Goal: Task Accomplishment & Management: Manage account settings

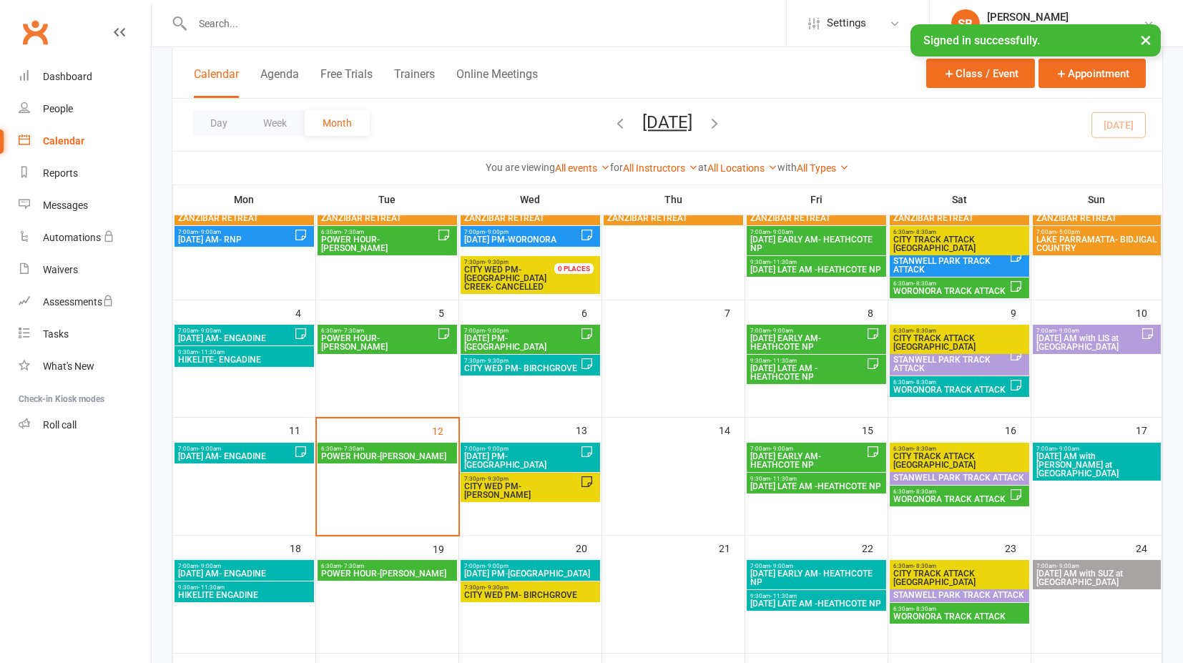
scroll to position [159, 0]
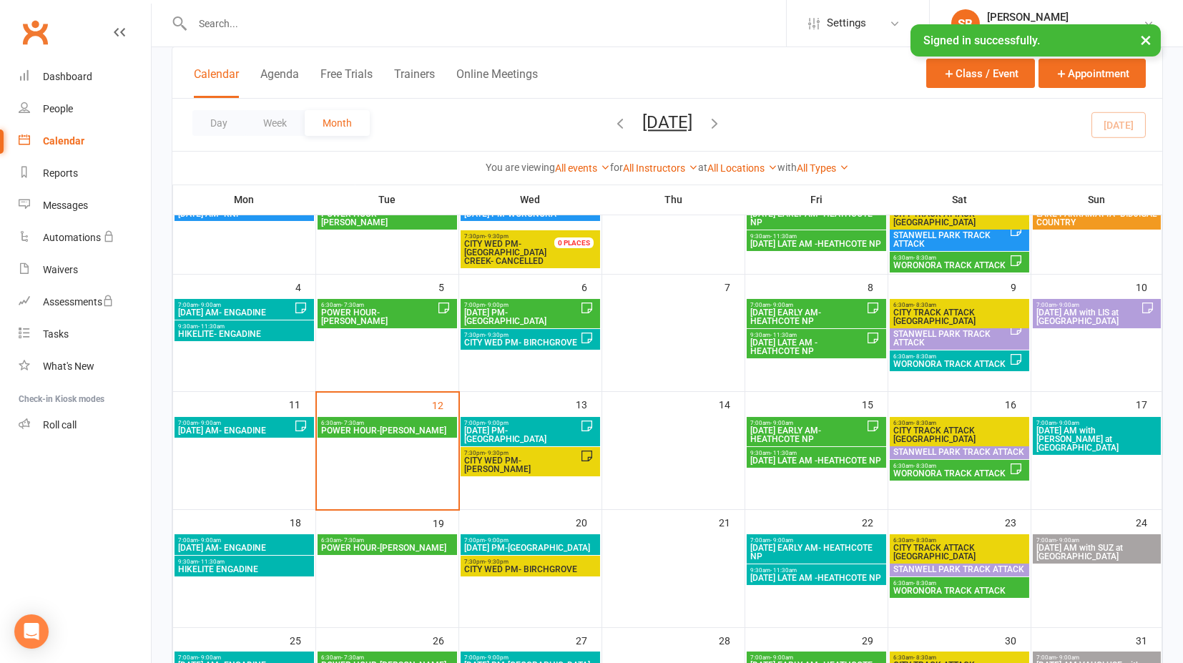
click at [526, 456] on span "CITY WED PM- [PERSON_NAME]" at bounding box center [521, 464] width 117 height 17
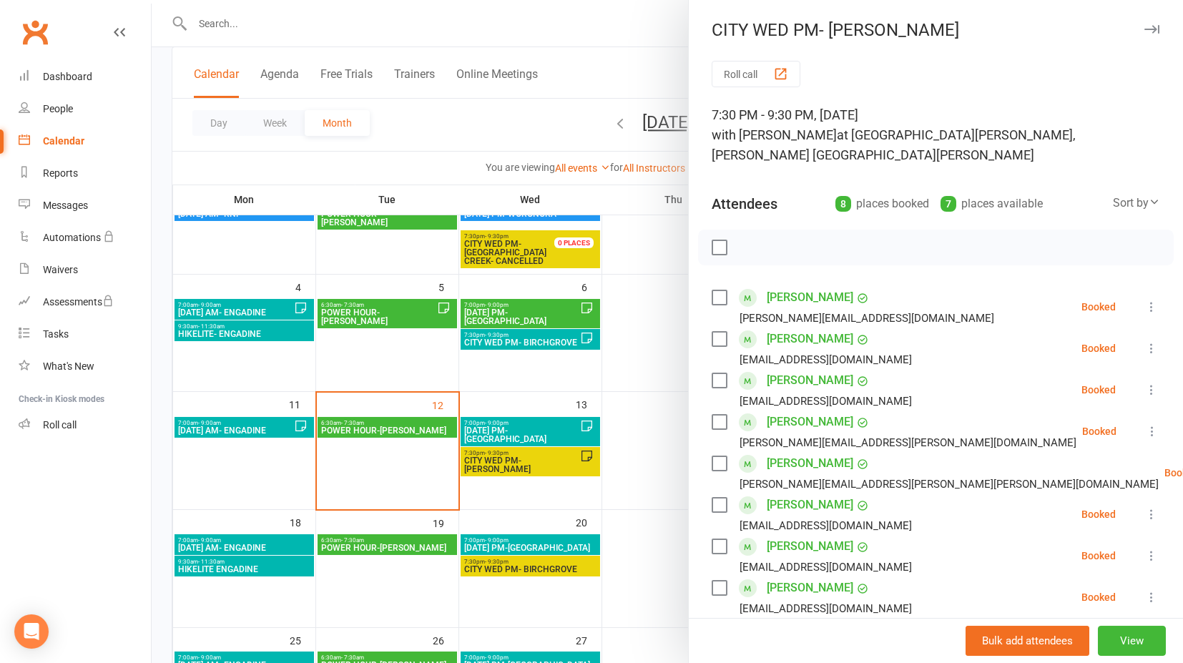
click at [1144, 300] on icon at bounding box center [1151, 307] width 14 height 14
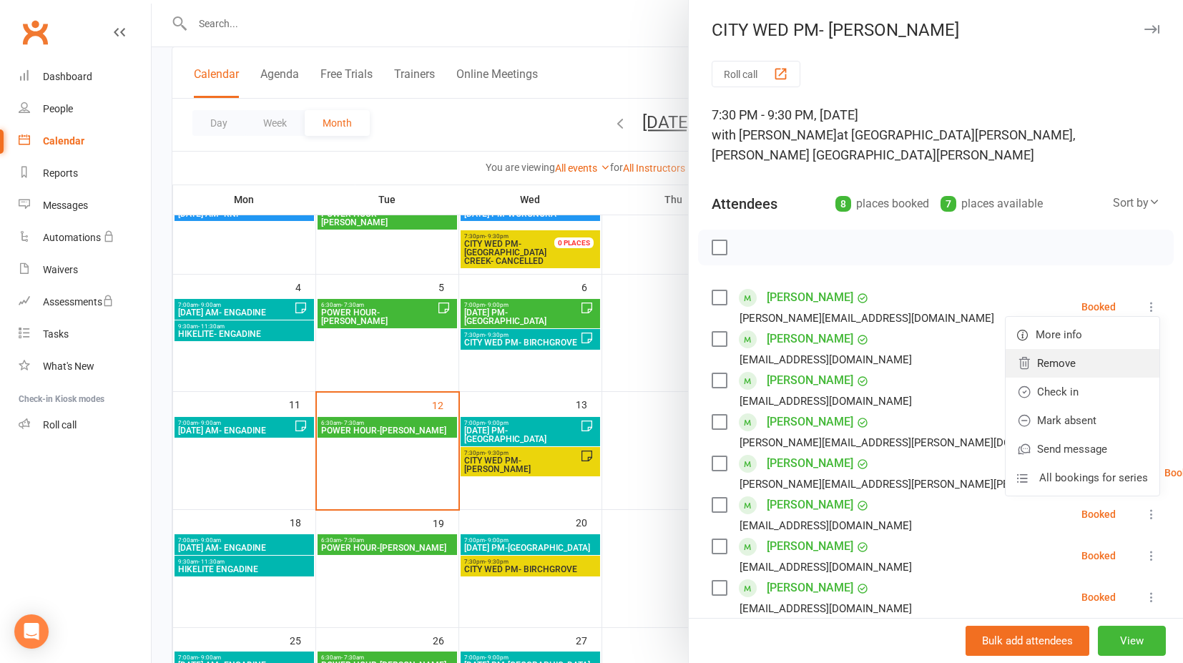
click at [1049, 350] on link "Remove" at bounding box center [1083, 363] width 154 height 29
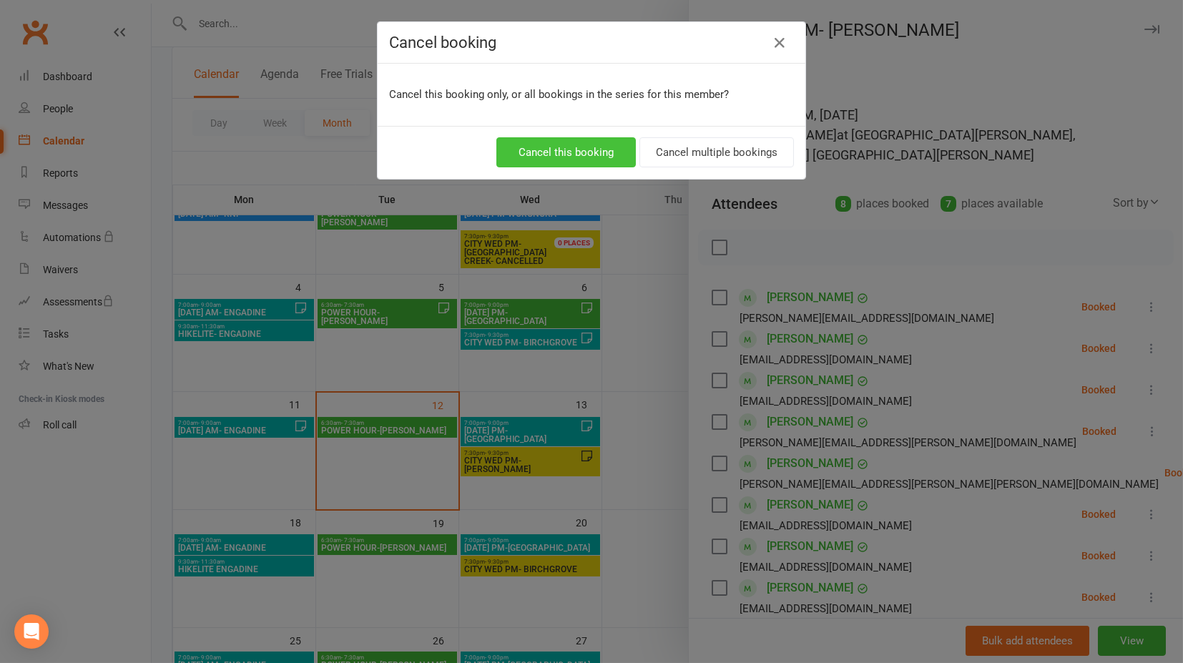
click at [601, 149] on button "Cancel this booking" at bounding box center [565, 152] width 139 height 30
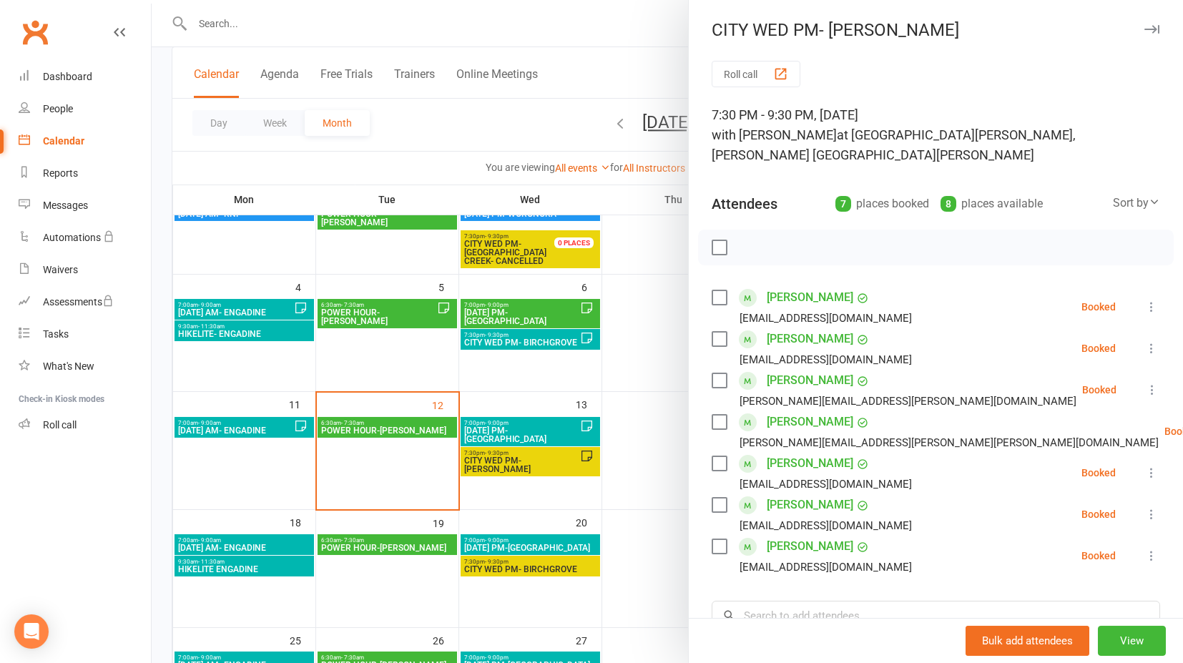
click at [594, 34] on div at bounding box center [667, 331] width 1031 height 663
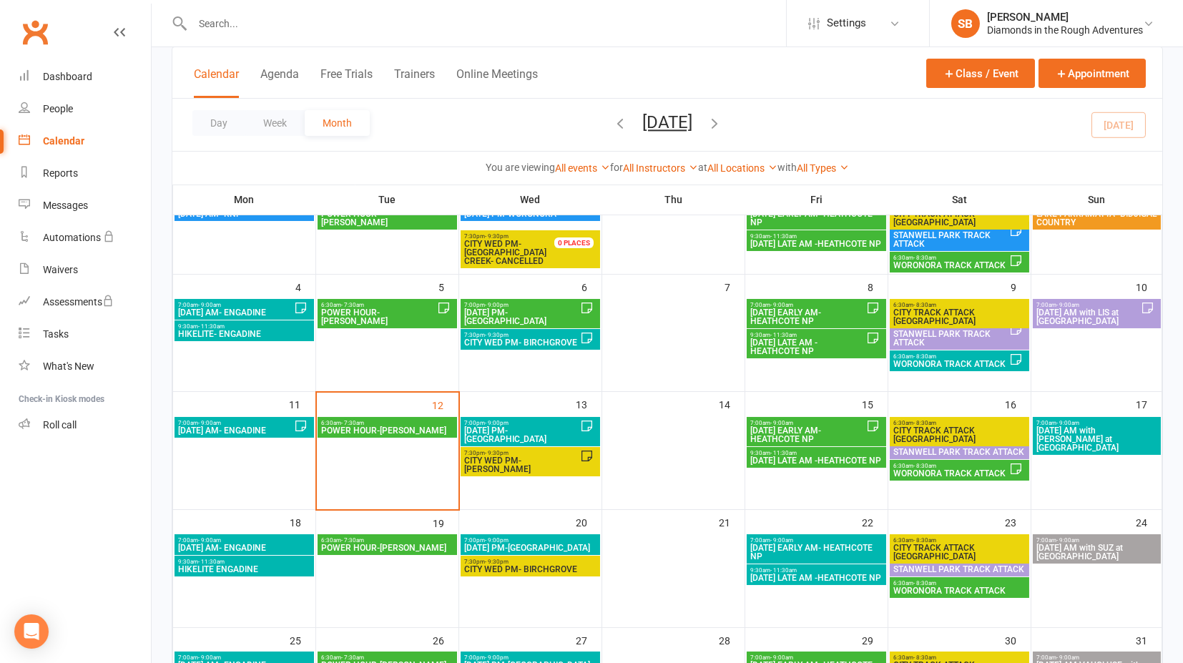
click at [793, 548] on span "[DATE] EARLY AM- HEATHCOTE NP" at bounding box center [817, 552] width 134 height 17
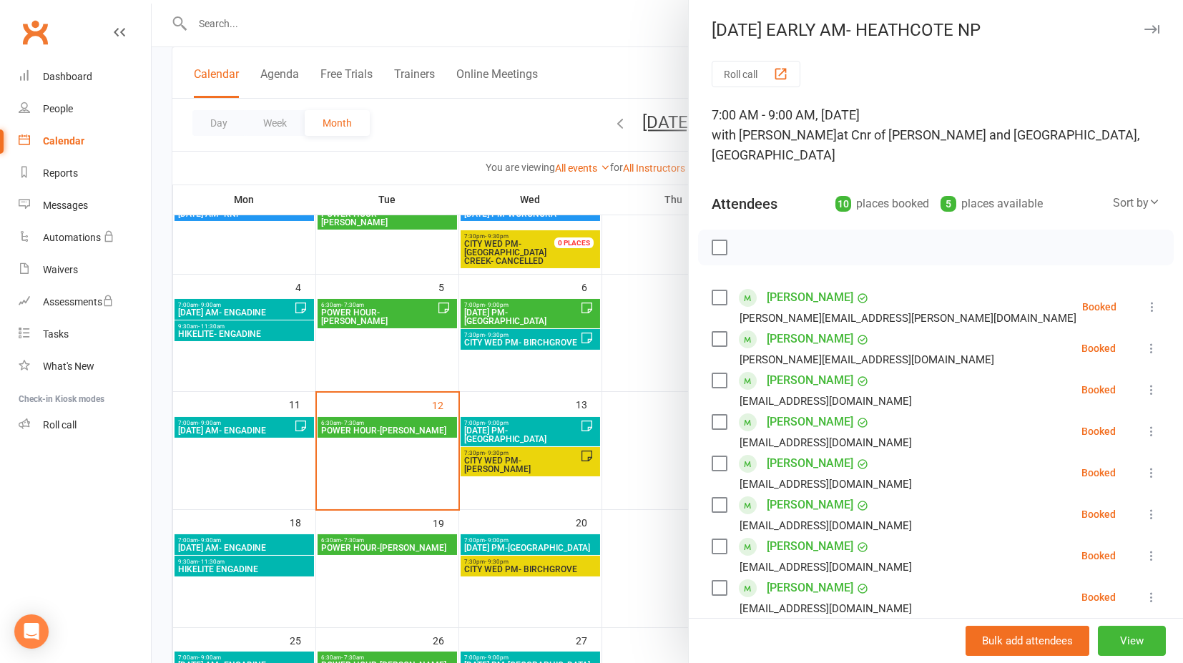
click at [1144, 341] on icon at bounding box center [1151, 348] width 14 height 14
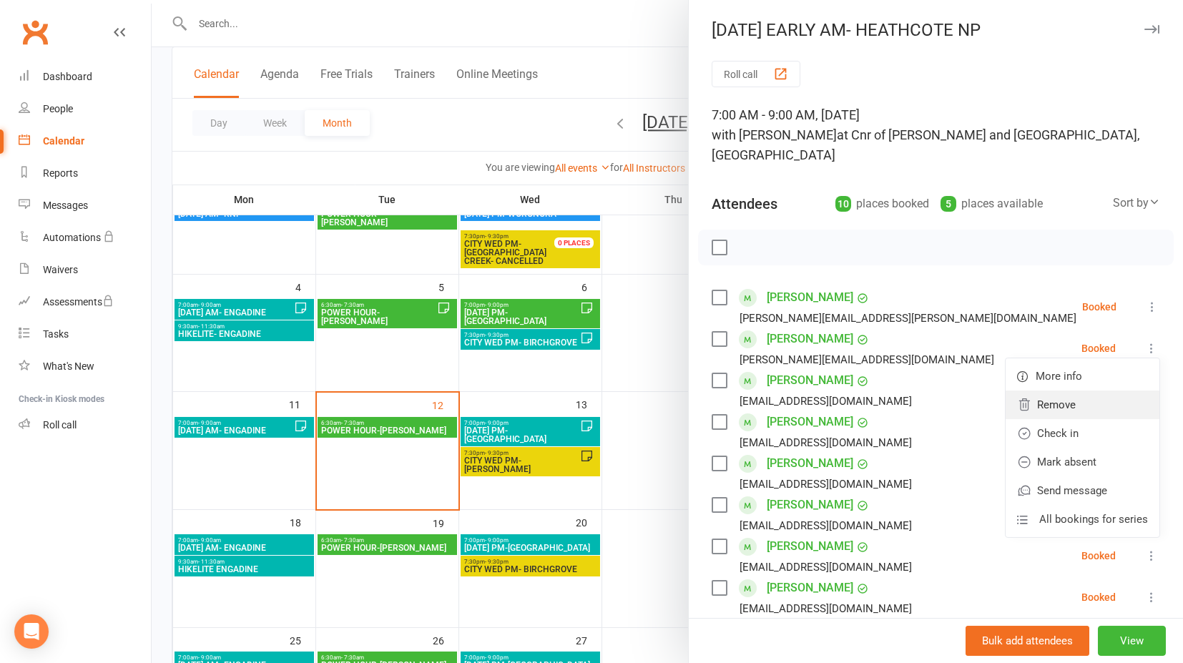
click at [1039, 391] on link "Remove" at bounding box center [1083, 405] width 154 height 29
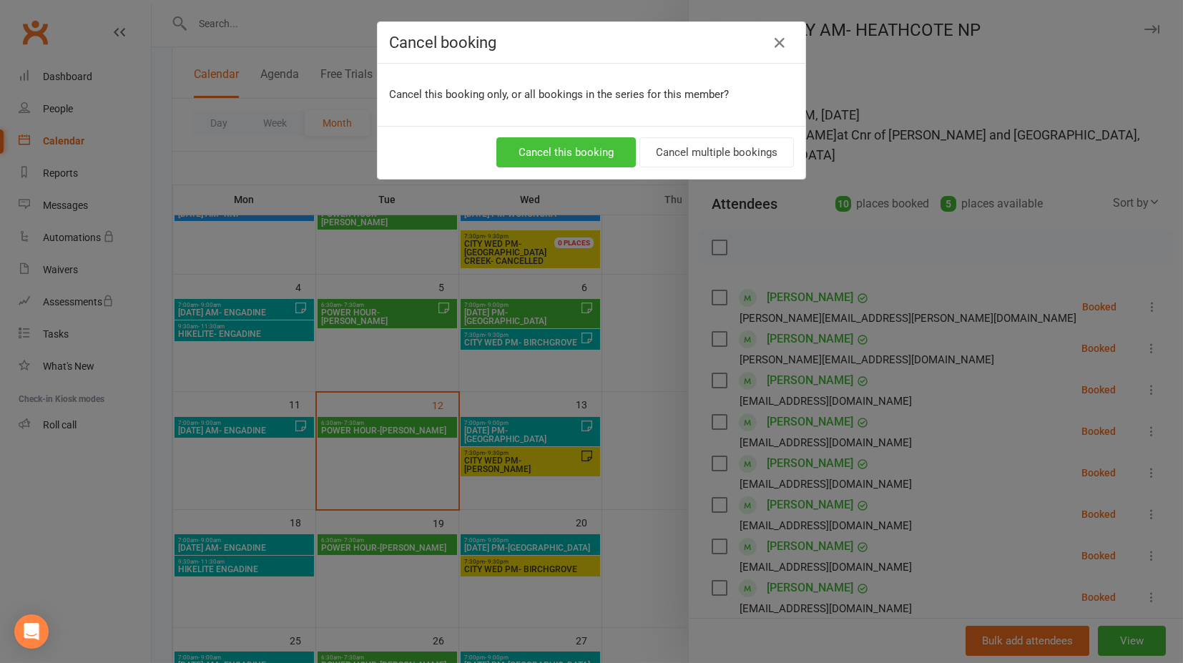
click at [555, 150] on button "Cancel this booking" at bounding box center [565, 152] width 139 height 30
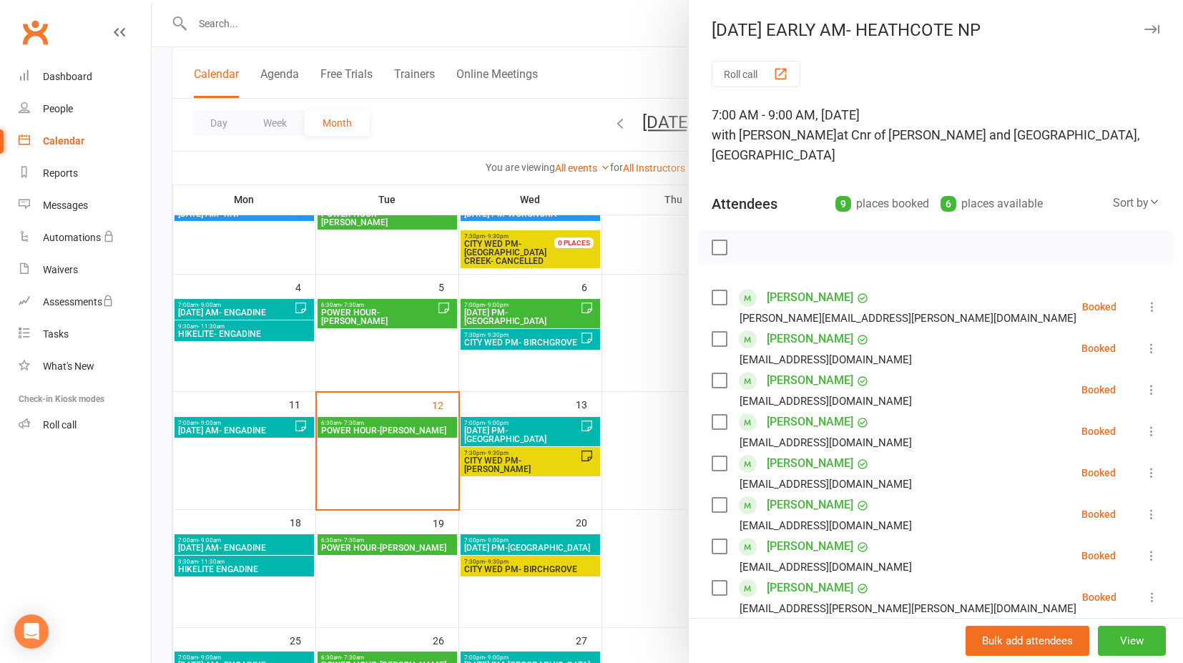
click at [656, 236] on div at bounding box center [667, 331] width 1031 height 663
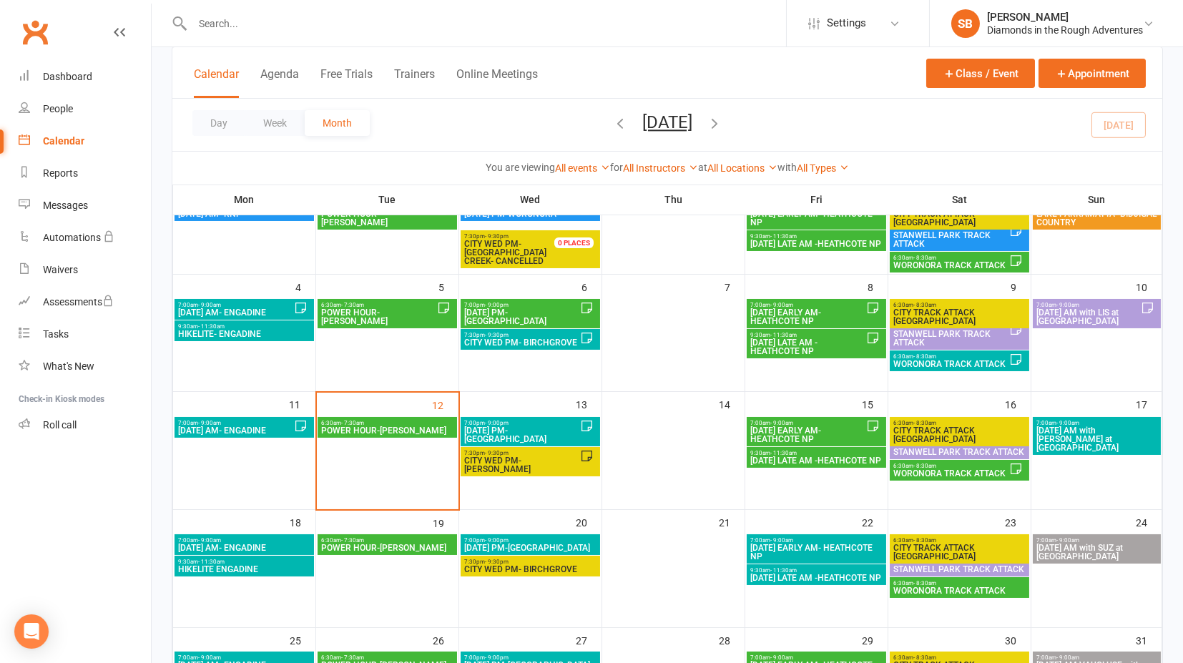
click at [818, 580] on span "[DATE] LATE AM -HEATHCOTE NP" at bounding box center [817, 578] width 134 height 9
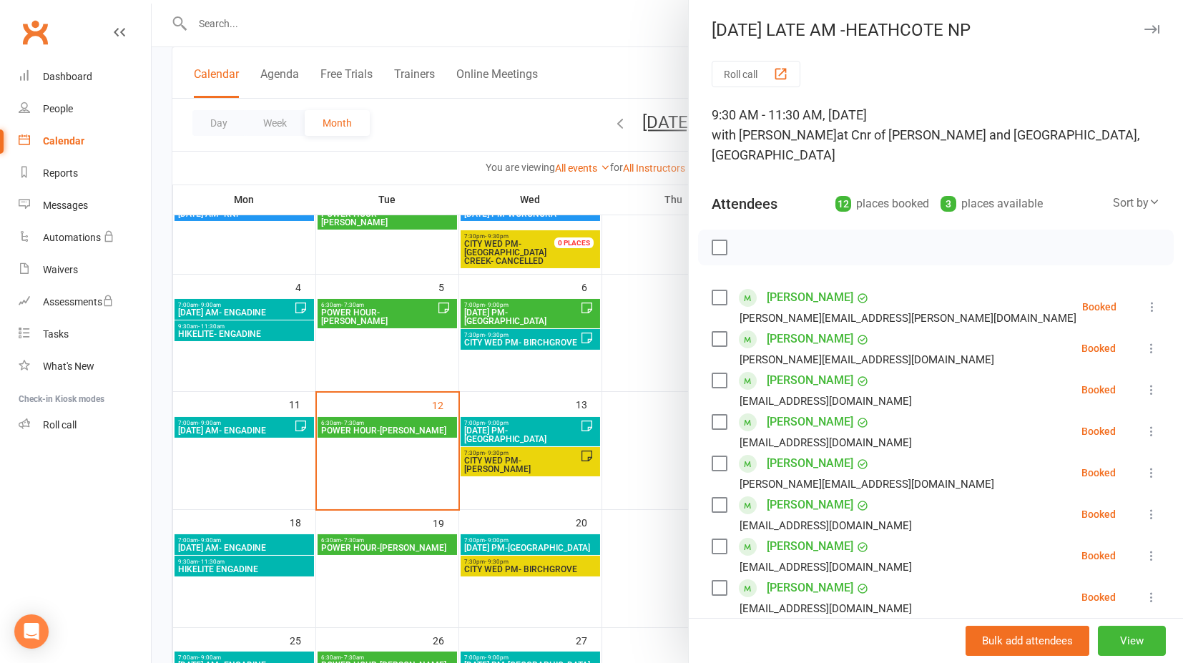
click at [1144, 341] on icon at bounding box center [1151, 348] width 14 height 14
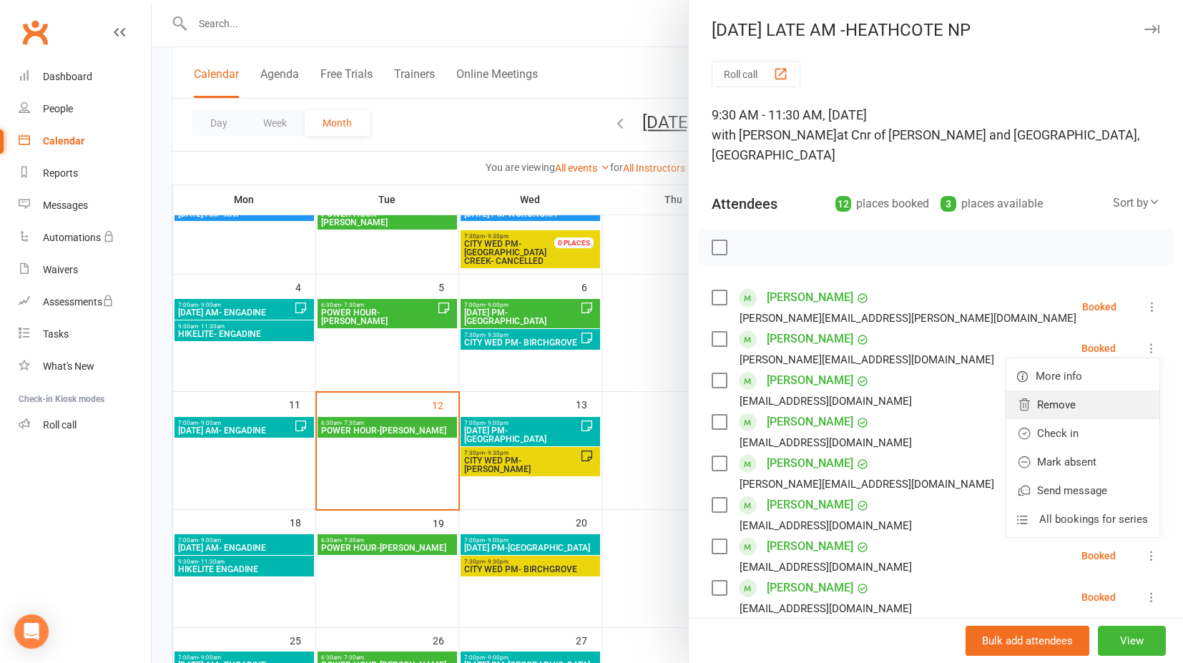
click at [1044, 391] on link "Remove" at bounding box center [1083, 405] width 154 height 29
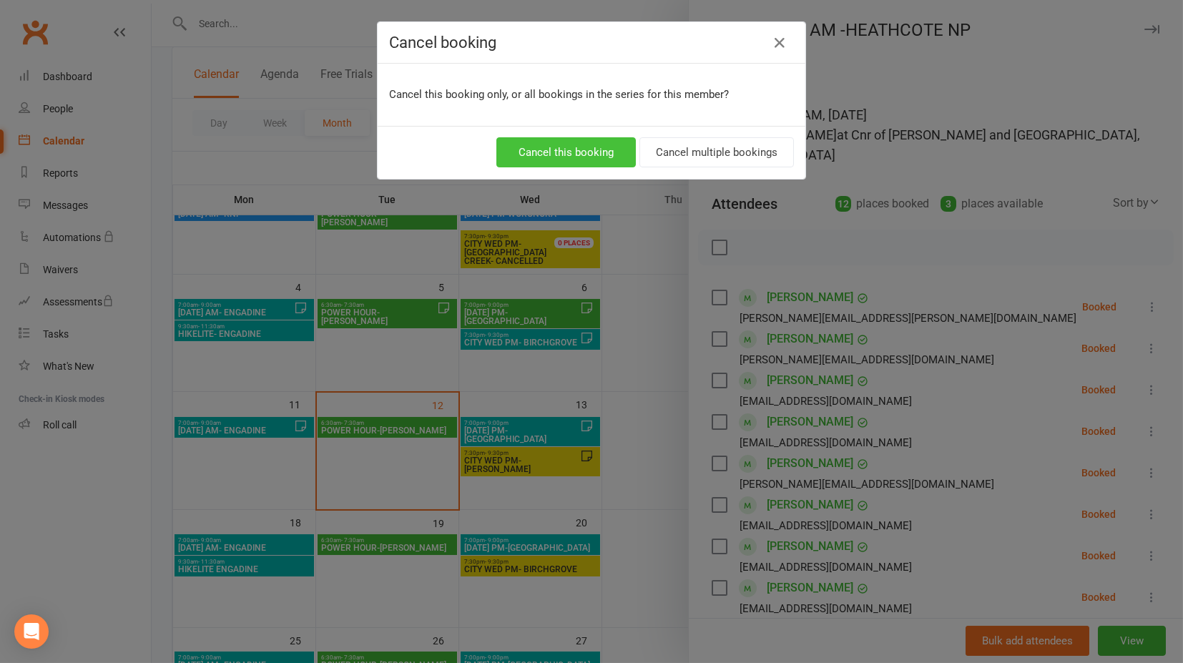
click at [589, 152] on button "Cancel this booking" at bounding box center [565, 152] width 139 height 30
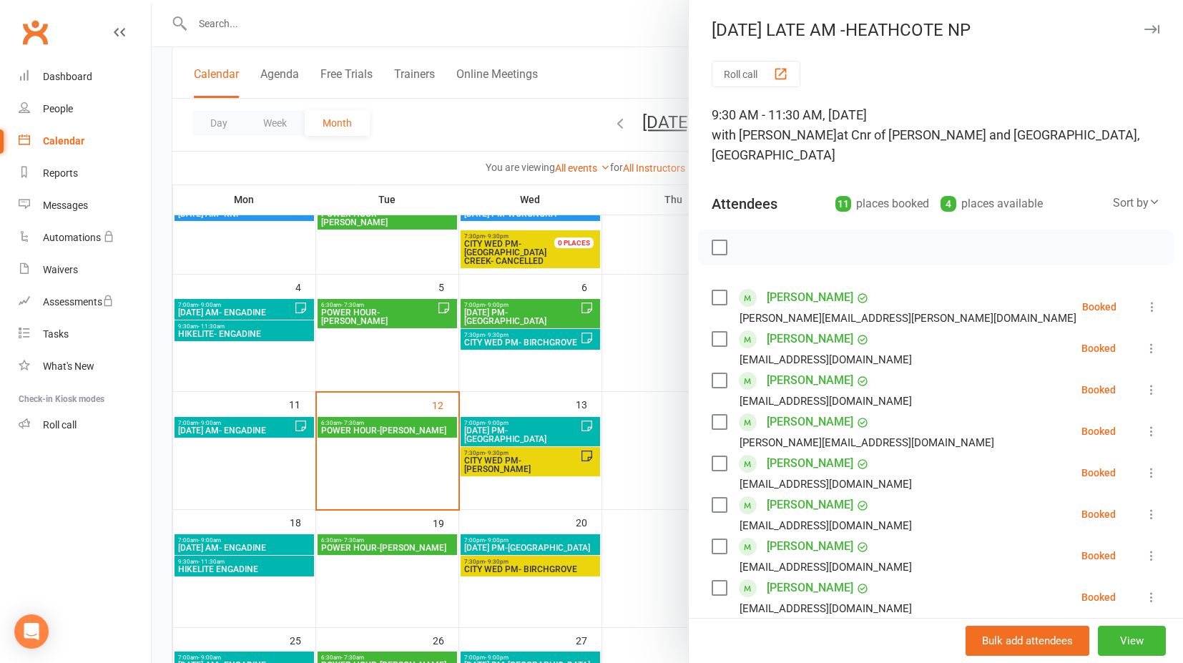
click at [667, 339] on div at bounding box center [667, 331] width 1031 height 663
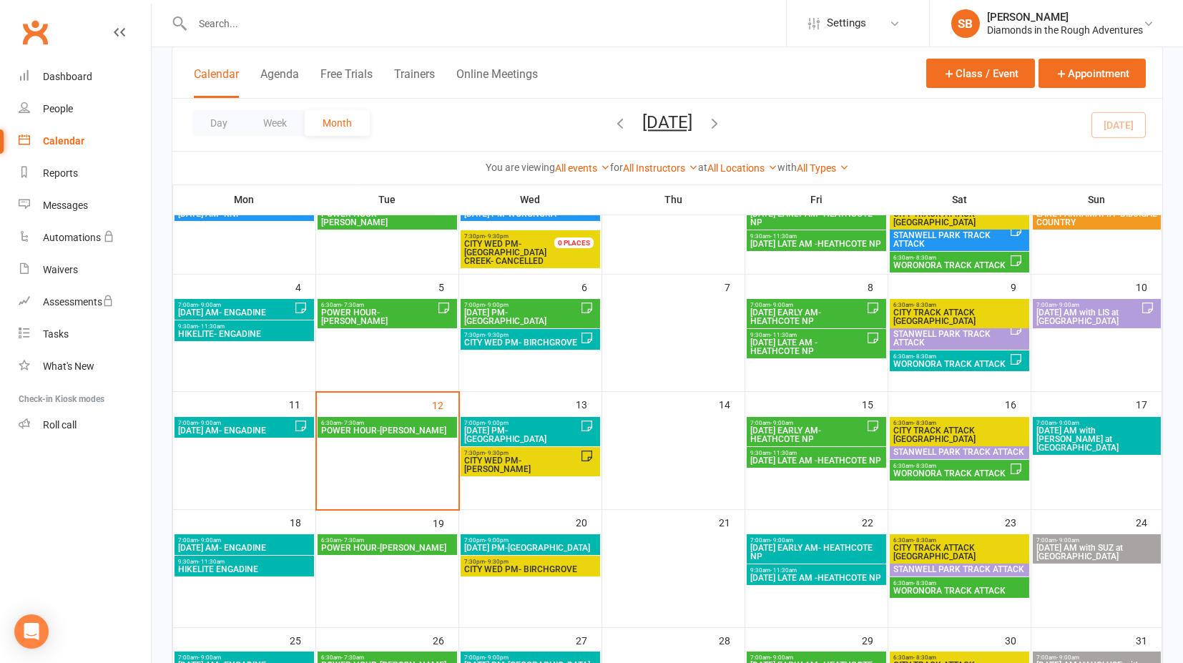
click at [927, 466] on span "- 8:30am" at bounding box center [924, 466] width 23 height 6
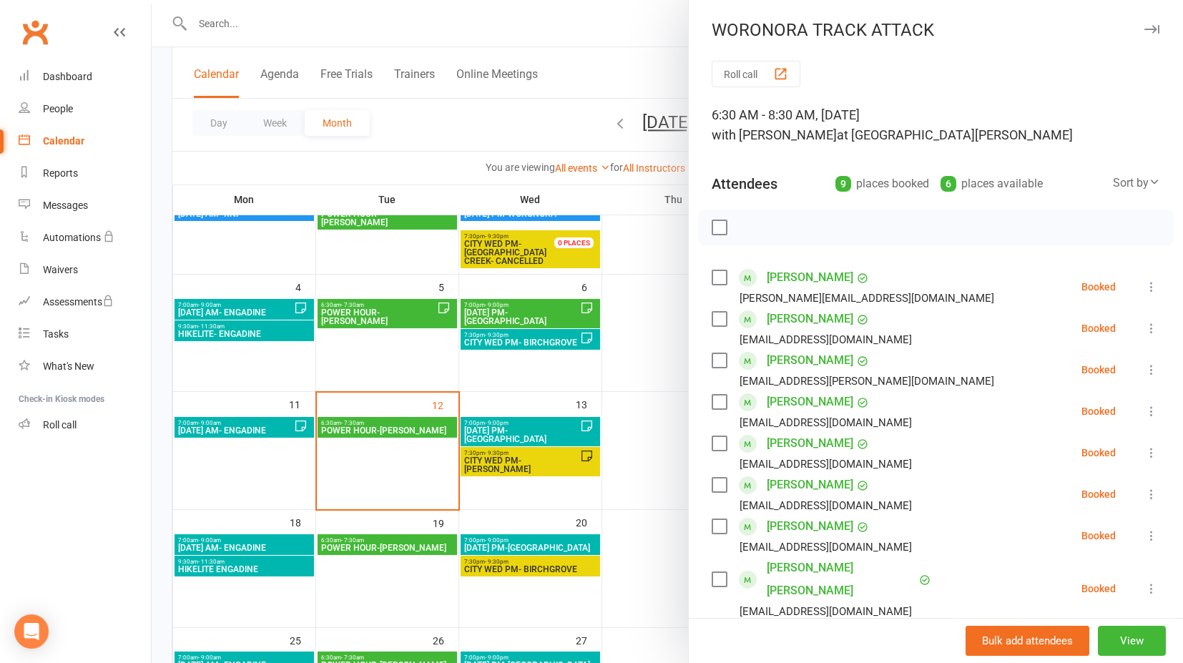
click at [662, 396] on div at bounding box center [667, 331] width 1031 height 663
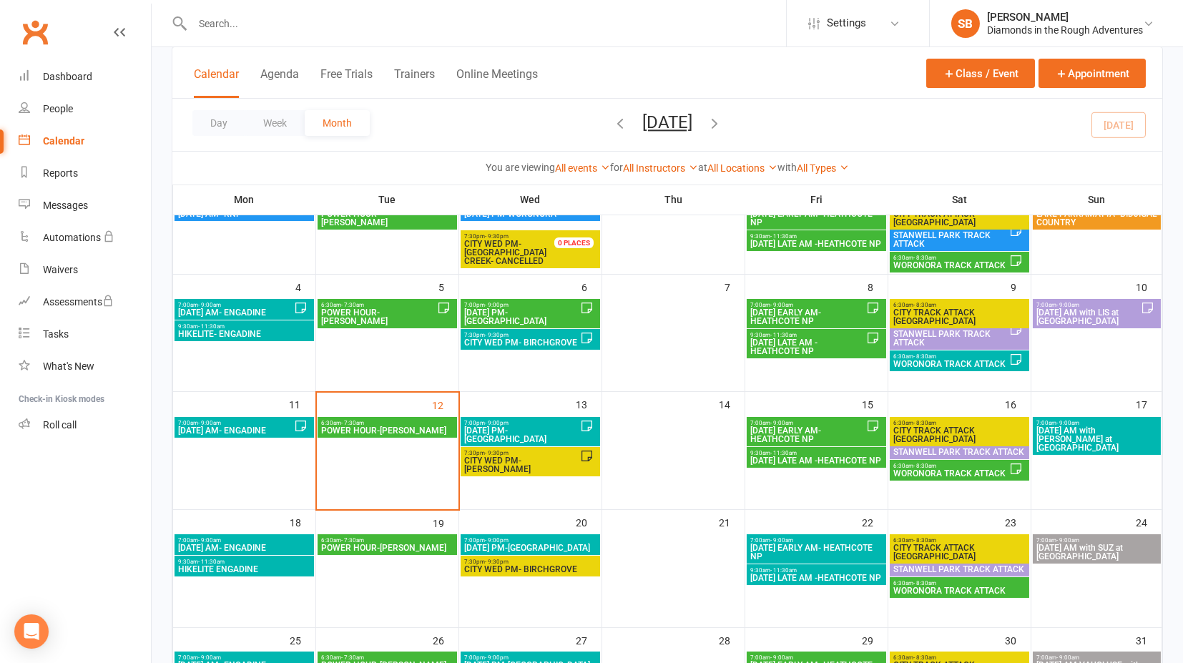
click at [915, 583] on span "- 8:30am" at bounding box center [924, 583] width 23 height 6
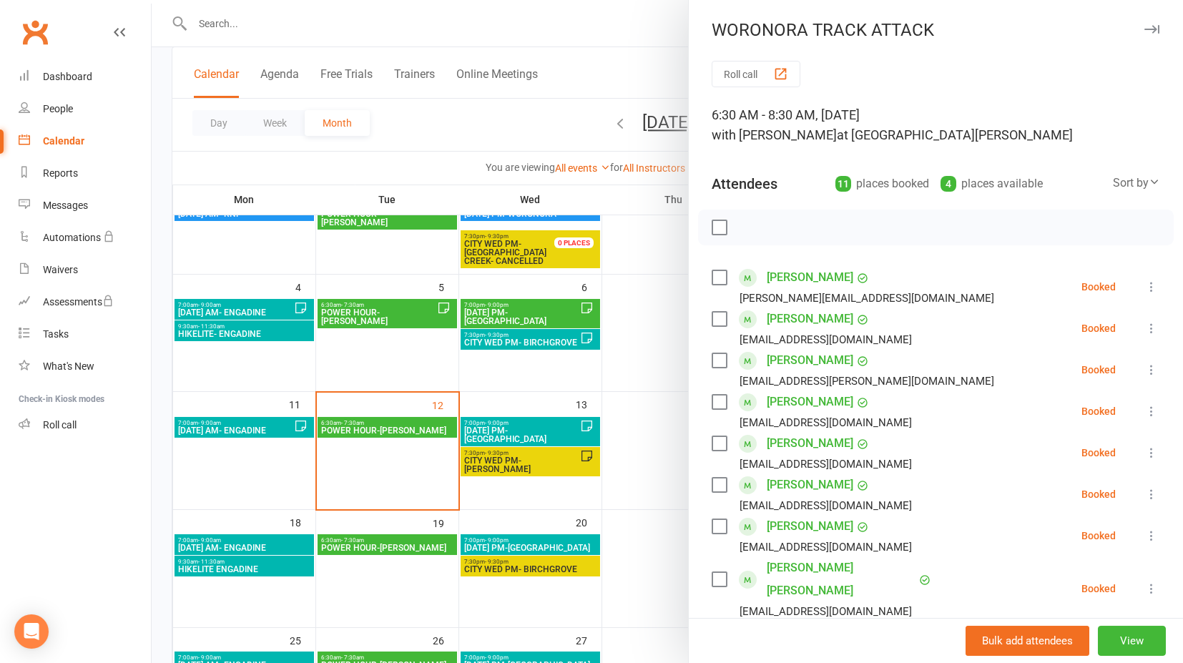
click at [668, 461] on div at bounding box center [667, 331] width 1031 height 663
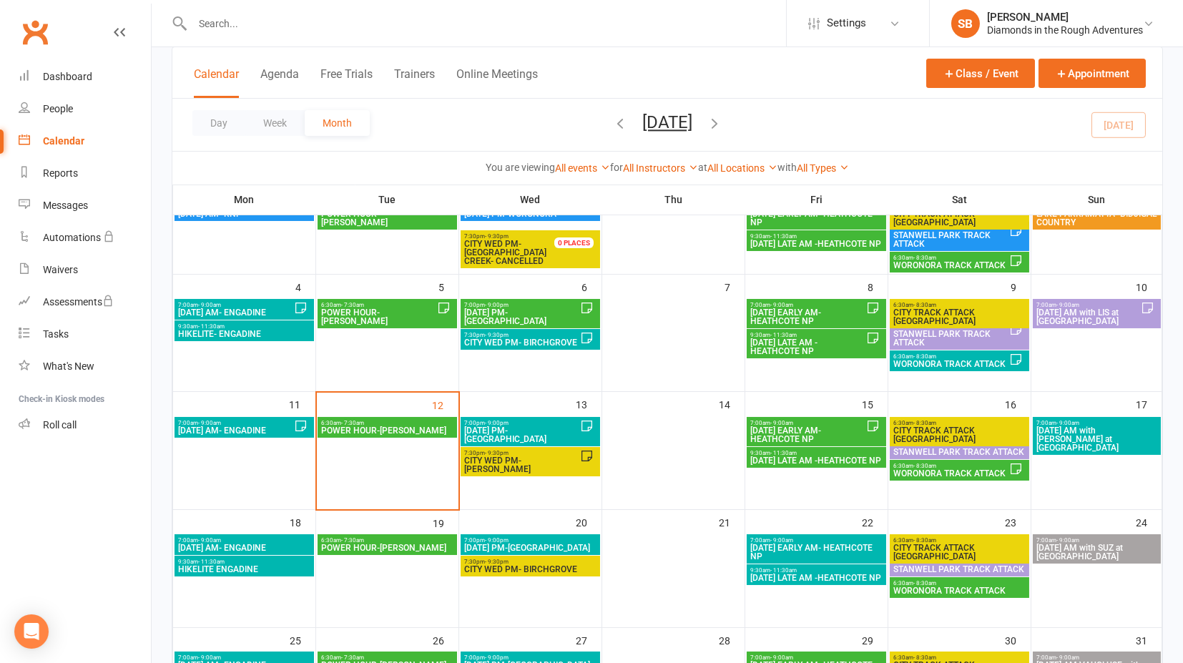
click at [556, 565] on span "CITY WED PM- BIRCHGROVE" at bounding box center [530, 569] width 134 height 9
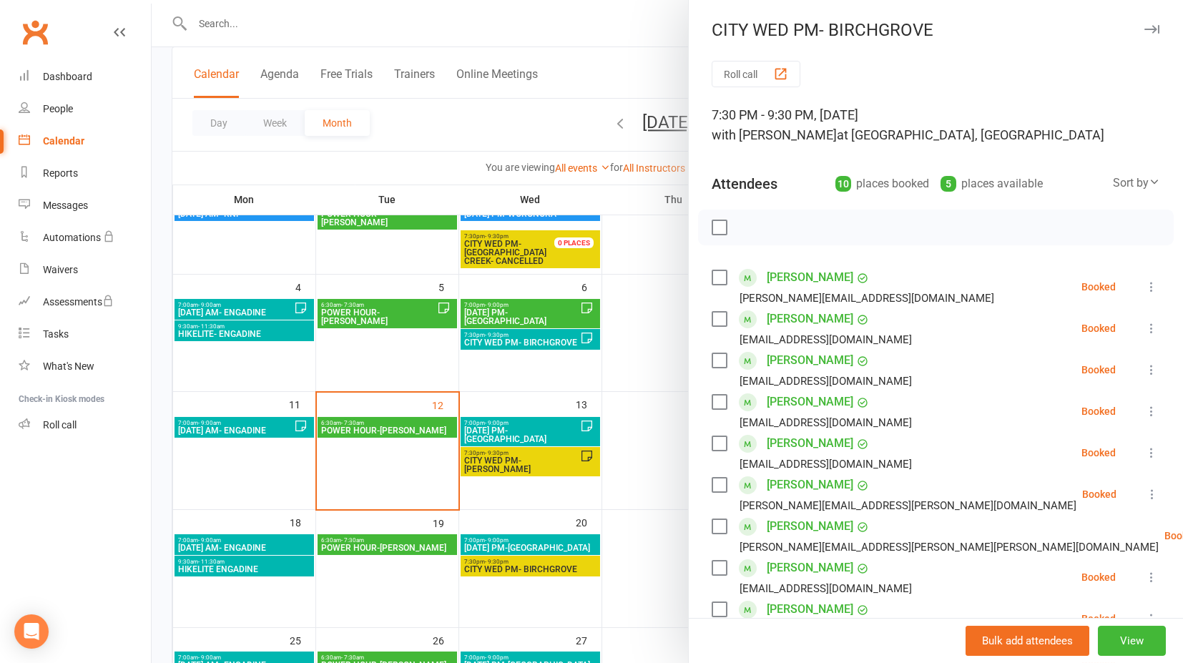
scroll to position [238, 0]
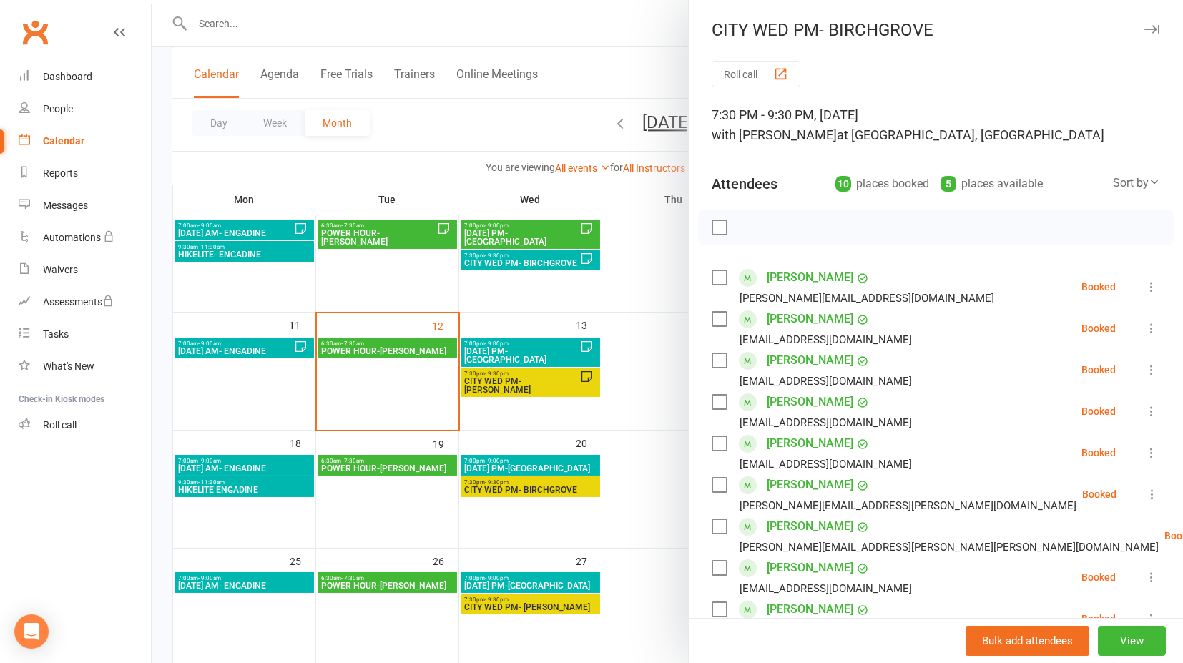
click at [667, 478] on div at bounding box center [667, 331] width 1031 height 663
